Goal: Task Accomplishment & Management: Use online tool/utility

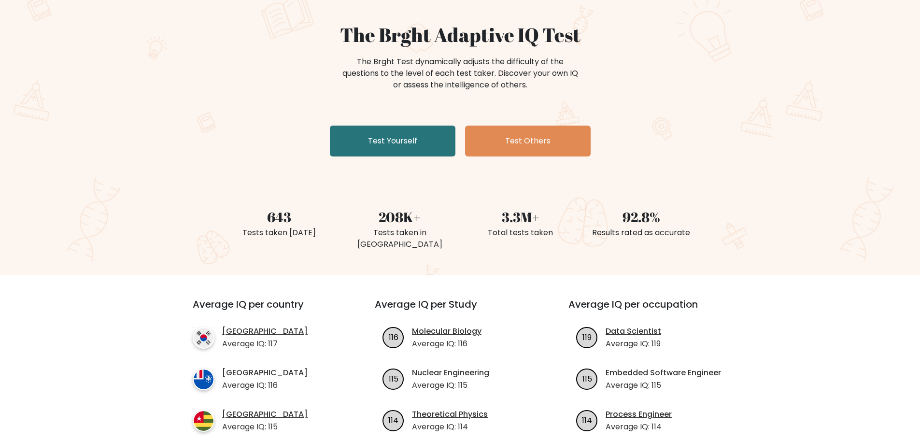
scroll to position [112, 0]
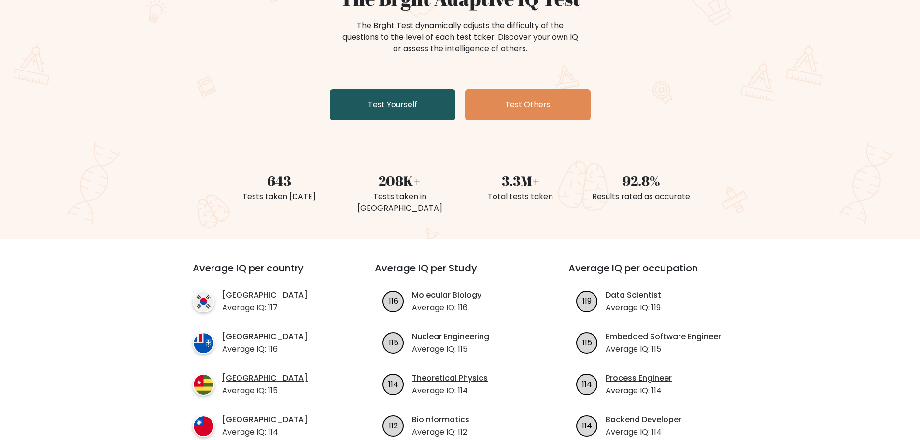
click at [416, 111] on link "Test Yourself" at bounding box center [393, 104] width 126 height 31
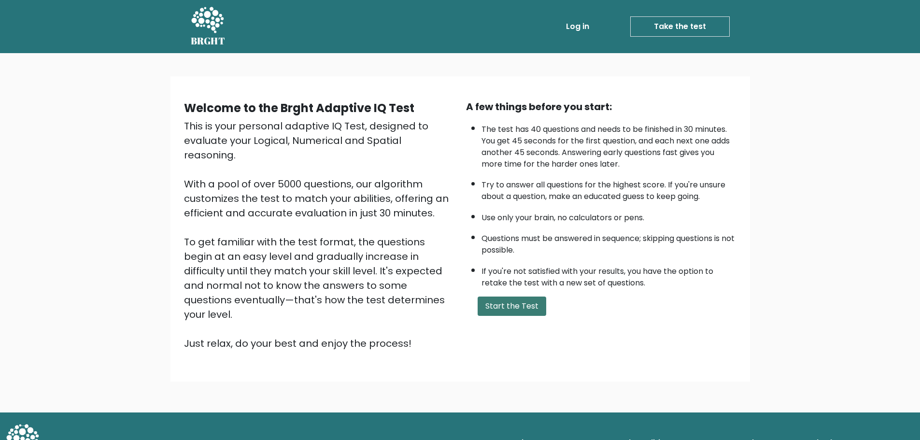
click at [501, 312] on button "Start the Test" at bounding box center [512, 305] width 69 height 19
